Goal: Task Accomplishment & Management: Complete application form

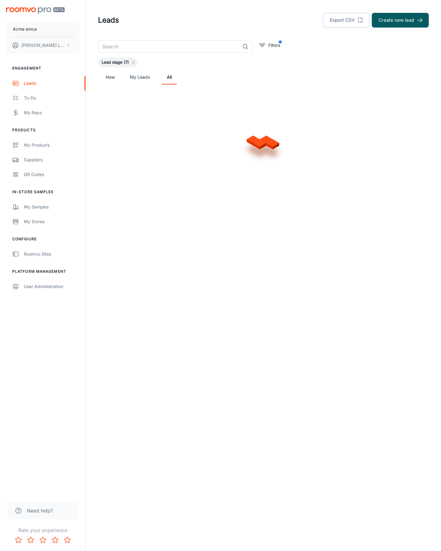
click at [400, 20] on button "Create new lead" at bounding box center [400, 20] width 57 height 15
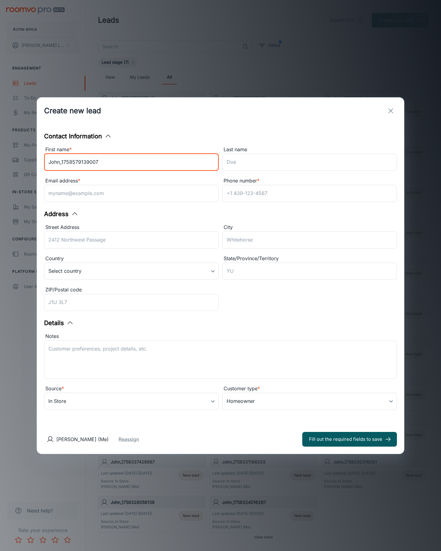
type input "John_1758579139007"
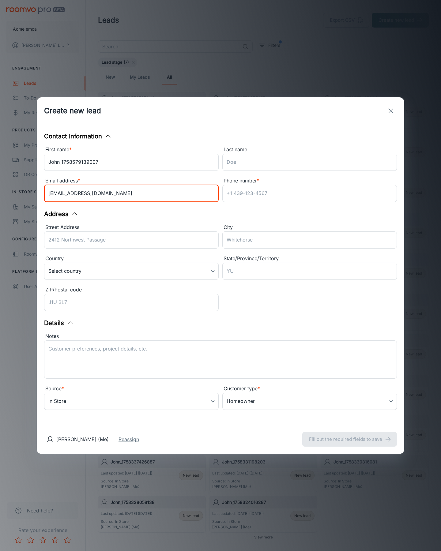
type input "[EMAIL_ADDRESS][DOMAIN_NAME]"
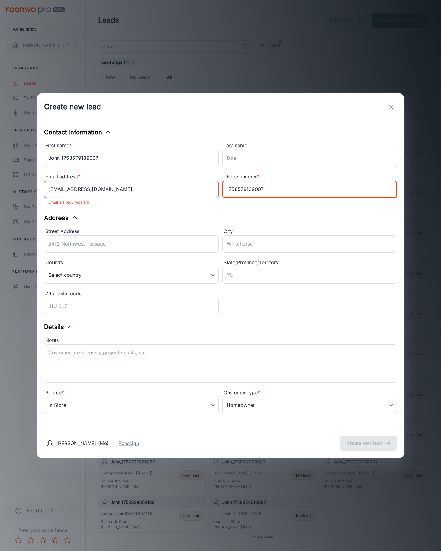
type input "1758579139007"
click at [369, 439] on button "Create new lead" at bounding box center [368, 443] width 57 height 15
